Goal: Task Accomplishment & Management: Complete application form

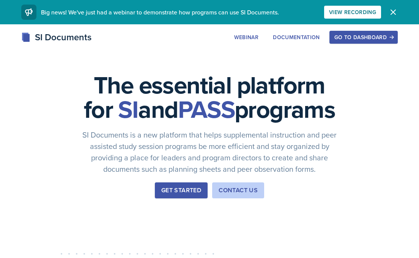
click at [348, 40] on div "Go to Dashboard" at bounding box center [364, 37] width 58 height 6
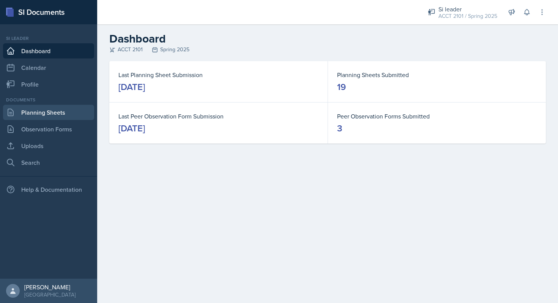
click at [42, 117] on link "Planning Sheets" at bounding box center [48, 112] width 91 height 15
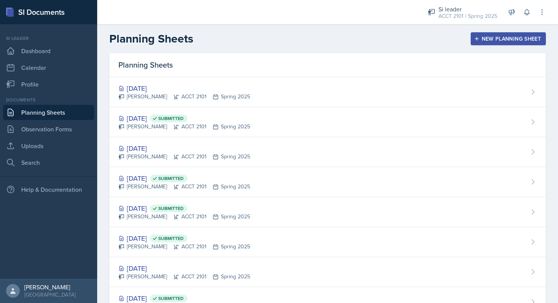
click at [419, 41] on div "New Planning Sheet" at bounding box center [508, 39] width 65 height 6
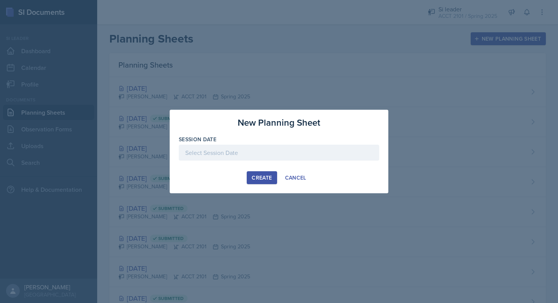
click at [247, 158] on div at bounding box center [279, 153] width 200 height 16
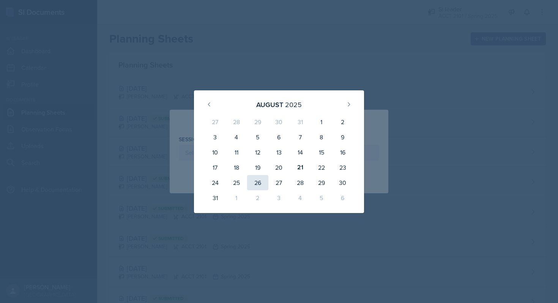
click at [253, 182] on div "26" at bounding box center [257, 182] width 21 height 15
type input "[DATE]"
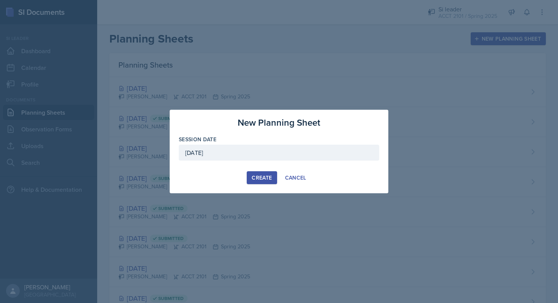
click at [262, 176] on div "Create" at bounding box center [262, 178] width 20 height 6
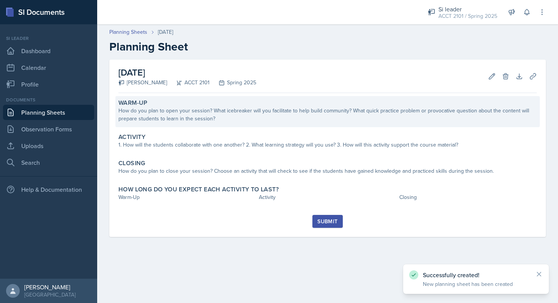
click at [204, 119] on div "How do you plan to open your session? What icebreaker will you facilitate to he…" at bounding box center [327, 115] width 418 height 16
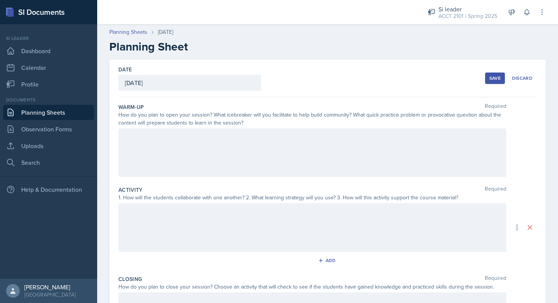
click at [169, 144] on div at bounding box center [312, 152] width 388 height 49
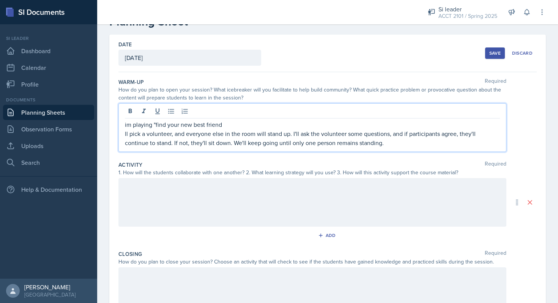
click at [226, 200] on div at bounding box center [312, 202] width 388 height 49
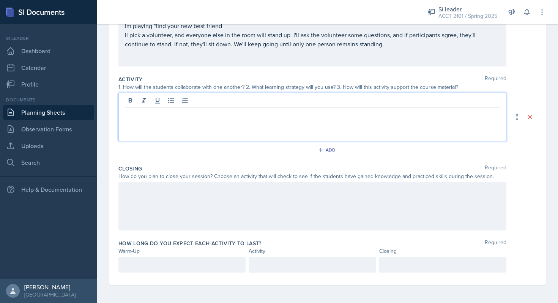
scroll to position [124, 0]
click at [166, 257] on p at bounding box center [182, 264] width 114 height 9
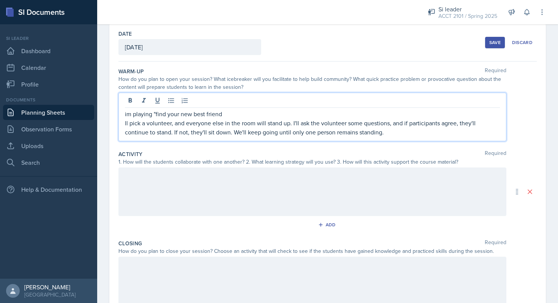
click at [377, 118] on p "ll pick a volunteer, and everyone else in the room will stand up. I'll ask the …" at bounding box center [312, 127] width 375 height 18
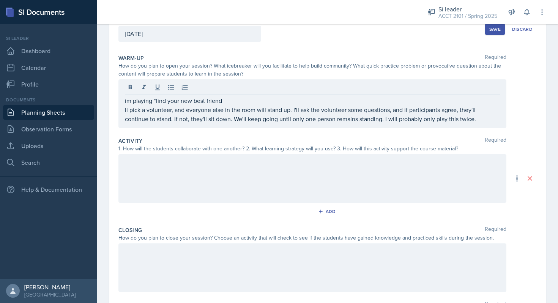
click at [234, 183] on div at bounding box center [312, 178] width 388 height 49
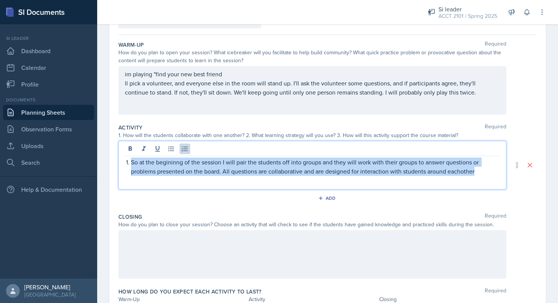
drag, startPoint x: 480, startPoint y: 174, endPoint x: 130, endPoint y: 160, distance: 350.8
click at [131, 160] on li "So at the begininng of the session I will pair the students off into groups and…" at bounding box center [315, 167] width 369 height 18
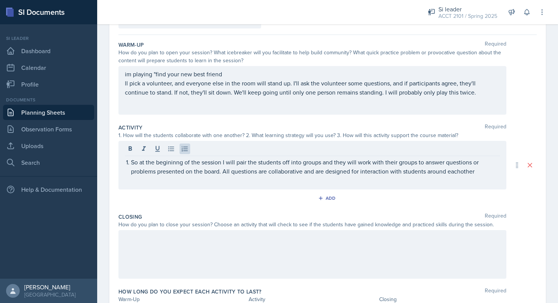
click at [121, 166] on div "So at the begininng of the session I will pair the students off into groups and…" at bounding box center [312, 165] width 388 height 49
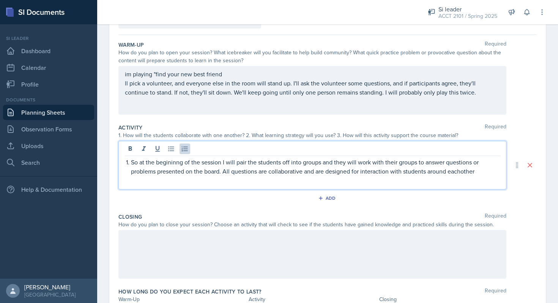
click at [126, 166] on div "So at the begininng of the session I will pair the students off into groups and…" at bounding box center [312, 167] width 375 height 18
click at [419, 172] on p "So at the begininng of the session I will pair the students off into groups and…" at bounding box center [315, 167] width 369 height 18
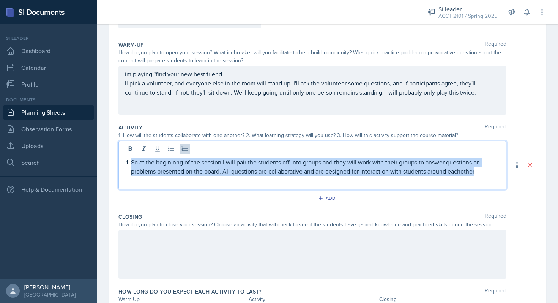
drag, startPoint x: 481, startPoint y: 172, endPoint x: 162, endPoint y: 156, distance: 320.2
click at [161, 156] on div "So at the begininng of the session I will pair the students off into groups and…" at bounding box center [312, 165] width 388 height 49
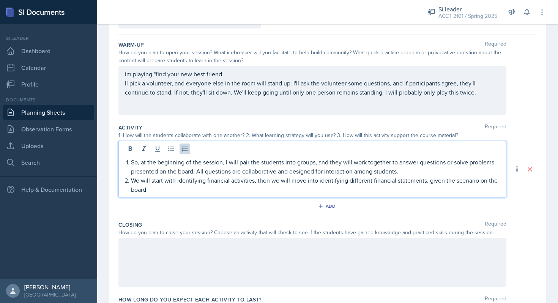
click at [167, 191] on p "We will start with identifying financial activities, then we will move into ide…" at bounding box center [315, 185] width 369 height 18
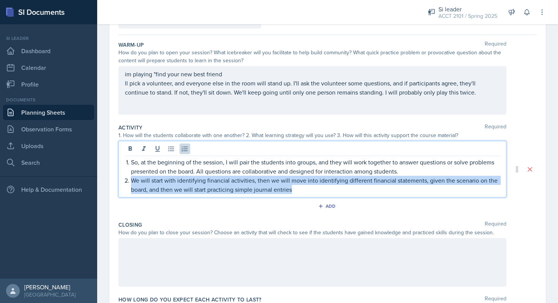
drag, startPoint x: 298, startPoint y: 191, endPoint x: 131, endPoint y: 179, distance: 168.3
click at [131, 179] on p "We will start with identifying financial activities, then we will move into ide…" at bounding box center [315, 185] width 369 height 18
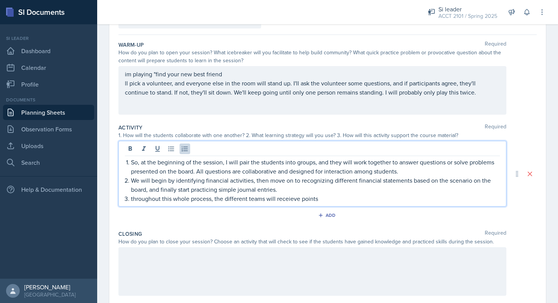
click at [286, 199] on p "throughout this whole process, the different teams will receieve points" at bounding box center [315, 198] width 369 height 9
click at [286, 200] on p "throughout this whole process, the different teams will receieve points" at bounding box center [315, 198] width 369 height 9
click at [292, 200] on p "throughout this whole process, the different teams will receieve points" at bounding box center [315, 198] width 369 height 9
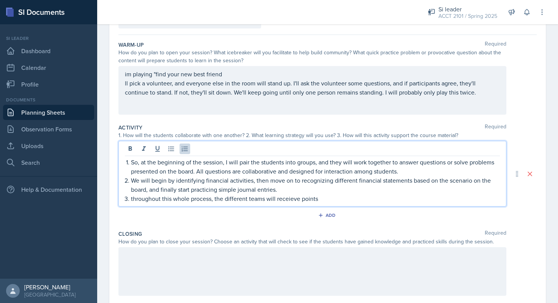
click at [322, 199] on p "throughout this whole process, the different teams will receieve points" at bounding box center [315, 198] width 369 height 9
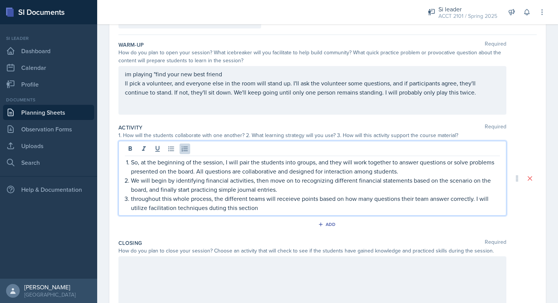
click at [302, 210] on p "throughout this whole process, the different teams will receieve points based o…" at bounding box center [315, 203] width 369 height 18
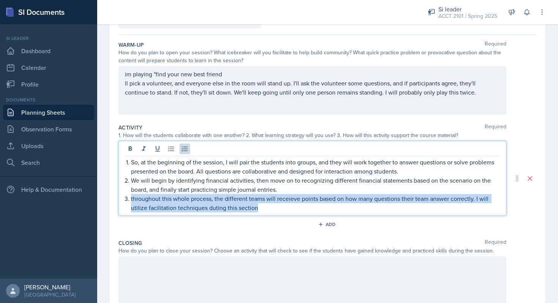
drag, startPoint x: 268, startPoint y: 204, endPoint x: 131, endPoint y: 196, distance: 137.7
click at [131, 196] on p "throughout this whole process, the different teams will receieve points based o…" at bounding box center [315, 203] width 369 height 18
click at [126, 204] on div "So, at the beginning of the session, I will pair the students into groups, and …" at bounding box center [312, 185] width 375 height 55
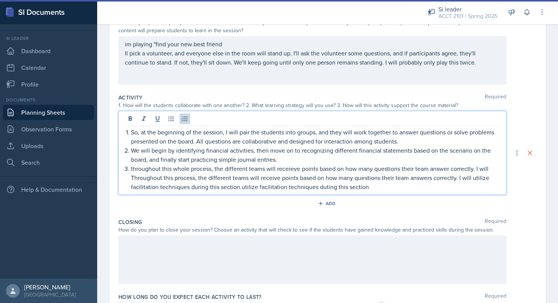
scroll to position [93, 0]
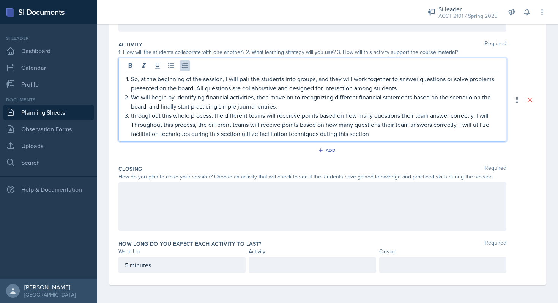
click at [146, 205] on div at bounding box center [312, 206] width 388 height 49
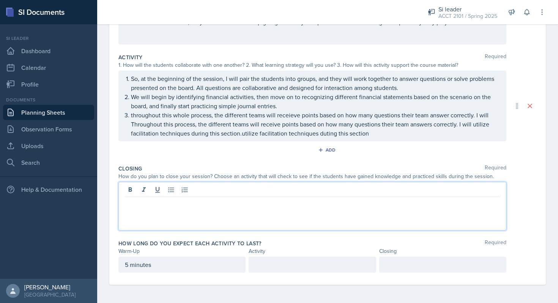
scroll to position [133, 0]
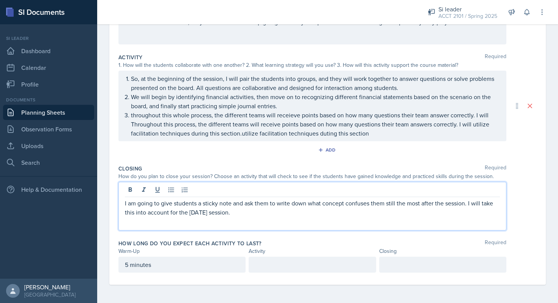
drag, startPoint x: 258, startPoint y: 213, endPoint x: 115, endPoint y: 199, distance: 144.3
click at [115, 199] on div "Date [DATE] [DATE] 27 28 29 30 31 1 2 3 4 5 6 7 8 9 10 11 12 13 14 15 16 17 18 …" at bounding box center [327, 106] width 437 height 358
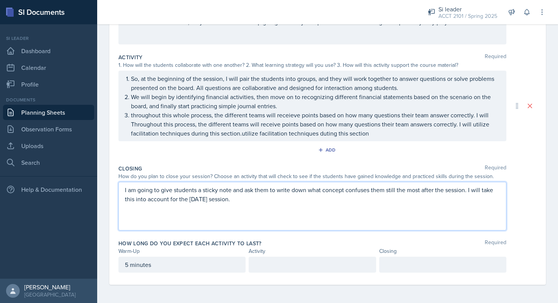
click at [125, 209] on div "I am going to give students a sticky note and ask them to write down what conce…" at bounding box center [312, 206] width 388 height 49
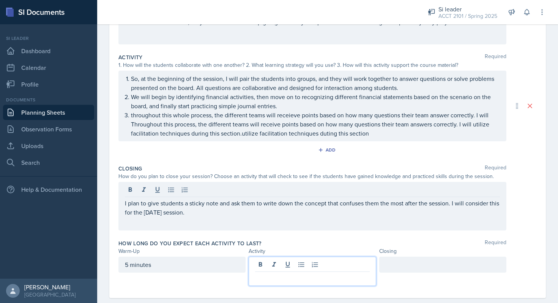
scroll to position [146, 0]
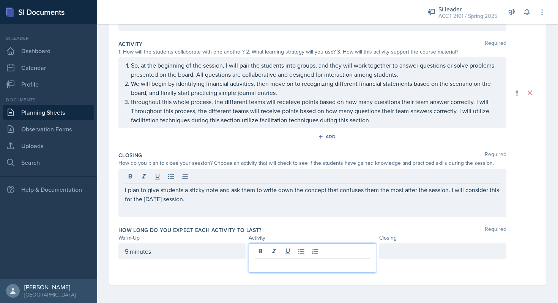
click at [292, 257] on p at bounding box center [312, 264] width 114 height 9
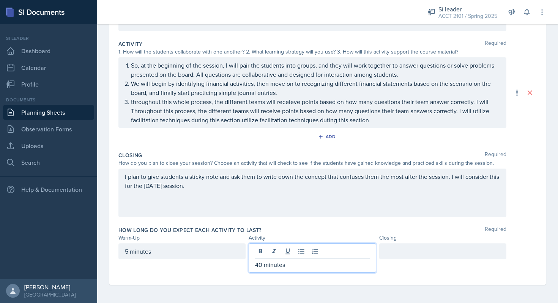
click at [408, 249] on div at bounding box center [442, 251] width 127 height 16
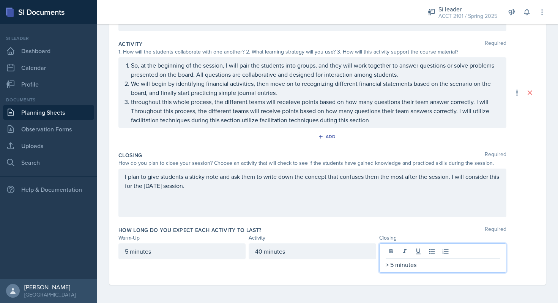
click at [419, 227] on div "How long do you expect each activity to last? Required" at bounding box center [327, 230] width 418 height 8
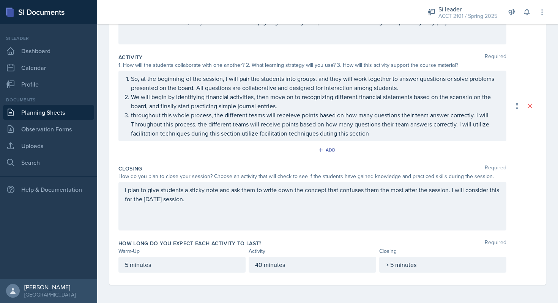
click at [331, 135] on p "throughout this whole process, the different teams will receieve points based o…" at bounding box center [315, 123] width 369 height 27
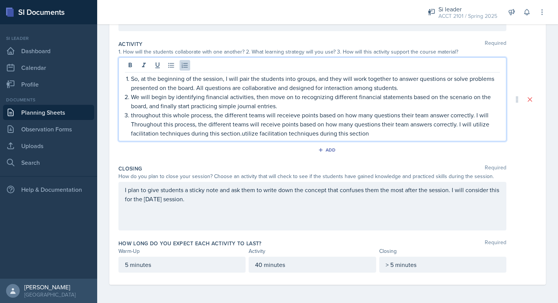
click at [289, 115] on p "throughout this whole process, the different teams will receieve points based o…" at bounding box center [315, 123] width 369 height 27
drag, startPoint x: 373, startPoint y: 134, endPoint x: 238, endPoint y: 134, distance: 134.0
click at [238, 134] on p "Throughout this whole process, the different teams will receive points based on…" at bounding box center [315, 123] width 369 height 27
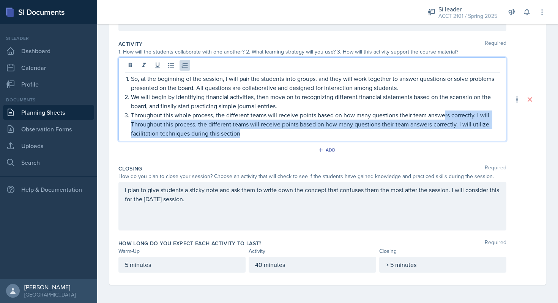
drag, startPoint x: 244, startPoint y: 135, endPoint x: 444, endPoint y: 115, distance: 201.1
click at [419, 115] on p "Throughout this whole process, the different teams will receive points based on…" at bounding box center [315, 123] width 369 height 27
click at [303, 129] on p "Throughout this whole process, the different teams will receive points based on…" at bounding box center [315, 123] width 369 height 27
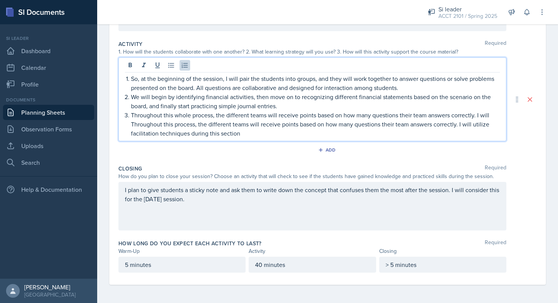
click at [247, 134] on p "Throughout this whole process, the different teams will receive points based on…" at bounding box center [315, 123] width 369 height 27
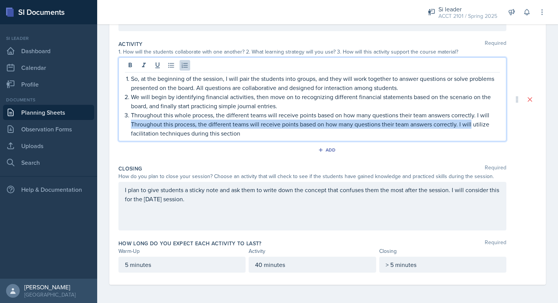
drag, startPoint x: 129, startPoint y: 123, endPoint x: 471, endPoint y: 121, distance: 341.4
click at [419, 121] on div "So, at the beginning of the session, I will pair the students into groups, and …" at bounding box center [312, 106] width 375 height 64
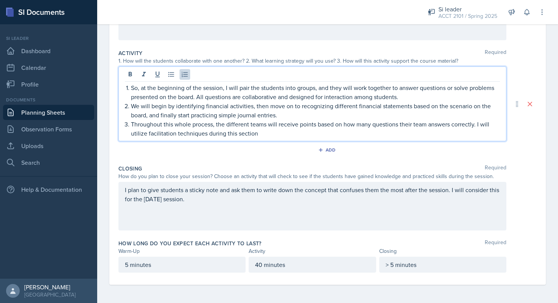
scroll to position [137, 0]
click at [369, 163] on div "Closing Required How do you plan to close your session? Choose an activity that…" at bounding box center [327, 199] width 418 height 75
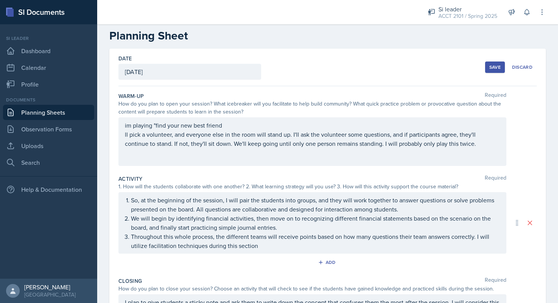
scroll to position [0, 0]
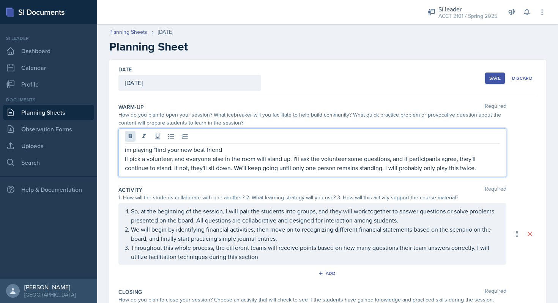
click at [129, 136] on div "im playing "find your new best friend ll pick a volunteer, and everyone else in…" at bounding box center [312, 152] width 388 height 49
click at [129, 151] on p "im playing "find your new best friend" at bounding box center [312, 149] width 375 height 9
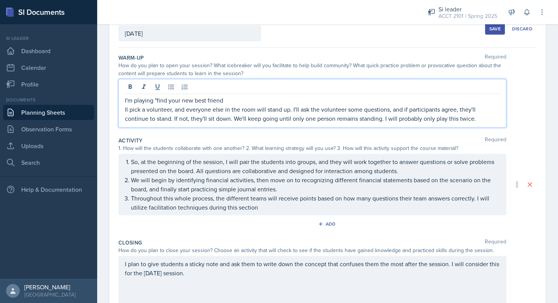
scroll to position [123, 0]
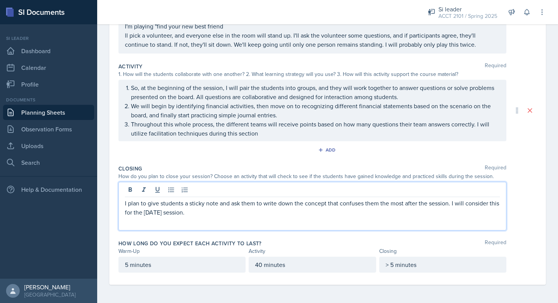
click at [202, 201] on p "I plan to give students a sticky note and ask them to write down the concept th…" at bounding box center [312, 208] width 375 height 18
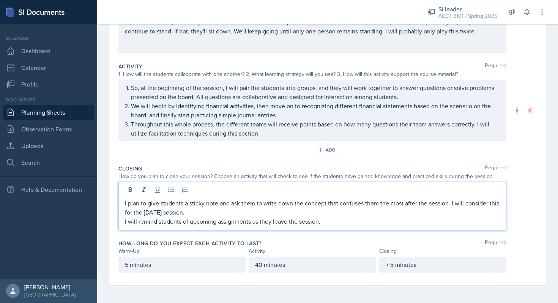
scroll to position [137, 0]
click at [262, 134] on p "Throughout this whole process, the different teams will receive points based on…" at bounding box center [315, 129] width 369 height 18
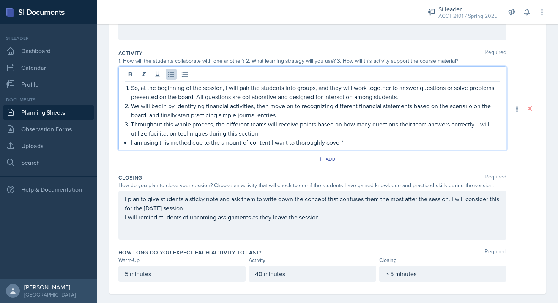
click at [130, 142] on div "So, at the beginning of the session, I will pair the students into groups, and …" at bounding box center [312, 115] width 375 height 64
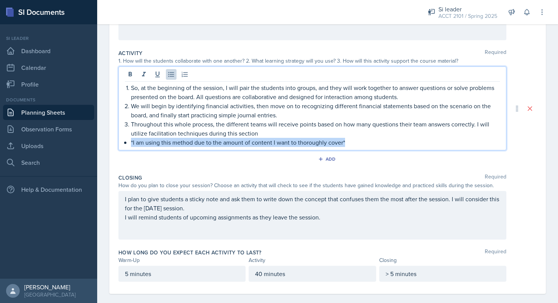
drag, startPoint x: 358, startPoint y: 142, endPoint x: 122, endPoint y: 145, distance: 236.6
click at [122, 145] on div "So, at the beginning of the session, I will pair the students into groups, and …" at bounding box center [312, 108] width 388 height 84
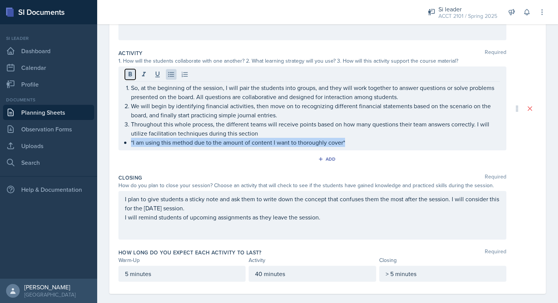
click at [129, 77] on icon at bounding box center [130, 75] width 8 height 8
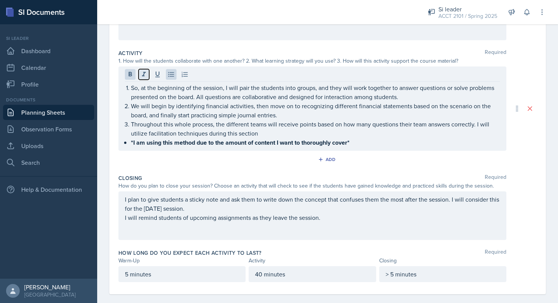
click at [143, 72] on icon at bounding box center [144, 75] width 8 height 8
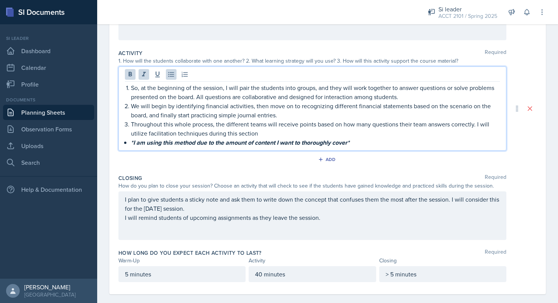
click at [221, 165] on div "Add" at bounding box center [327, 161] width 418 height 14
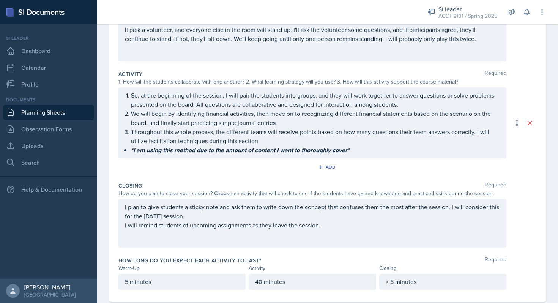
scroll to position [0, 0]
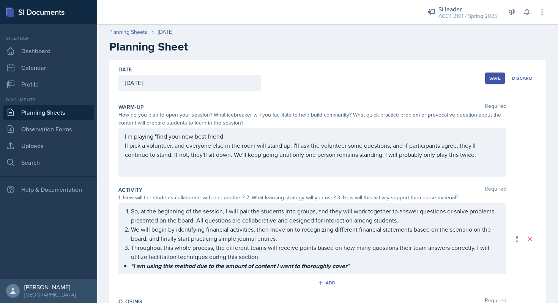
click at [419, 75] on div "Save" at bounding box center [494, 78] width 11 height 6
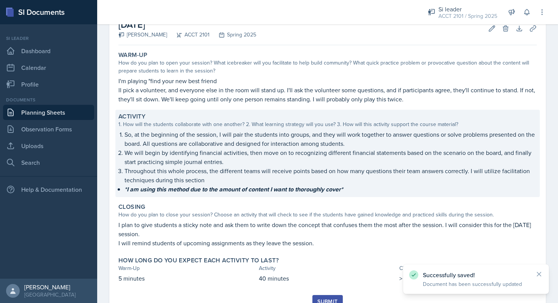
scroll to position [80, 0]
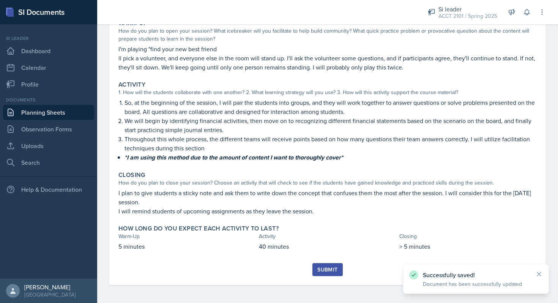
click at [328, 257] on div "Submit" at bounding box center [327, 270] width 20 height 6
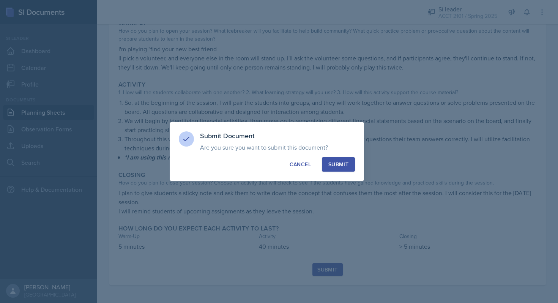
click at [332, 167] on div "Submit" at bounding box center [338, 165] width 20 height 8
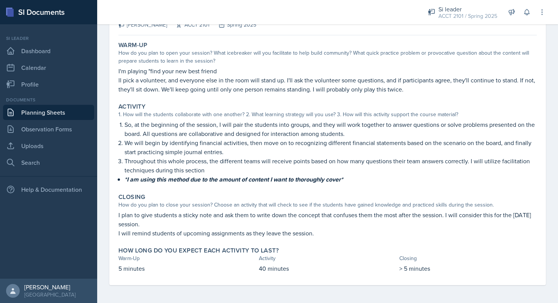
scroll to position [0, 0]
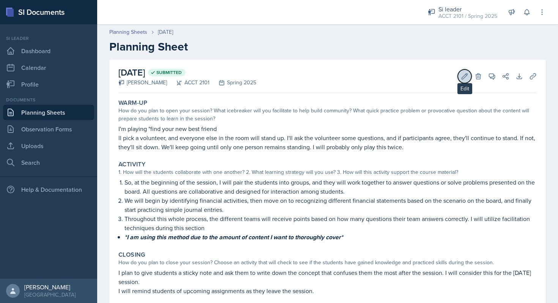
click at [419, 74] on icon at bounding box center [465, 77] width 8 height 8
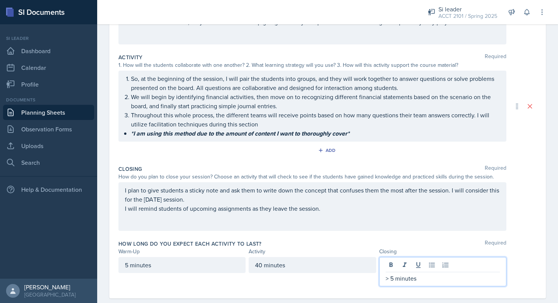
scroll to position [146, 0]
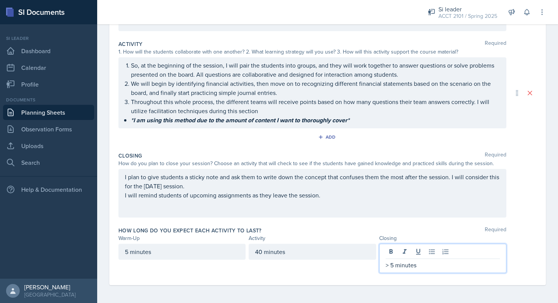
click at [389, 257] on p "> 5 minutes" at bounding box center [443, 264] width 114 height 9
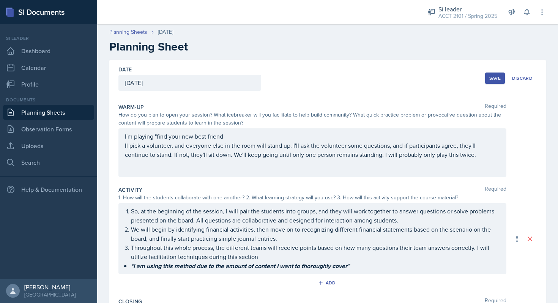
click at [419, 85] on div "Save Discard" at bounding box center [511, 77] width 52 height 17
click at [419, 77] on div "Save" at bounding box center [494, 78] width 11 height 6
